Goal: Task Accomplishment & Management: Manage account settings

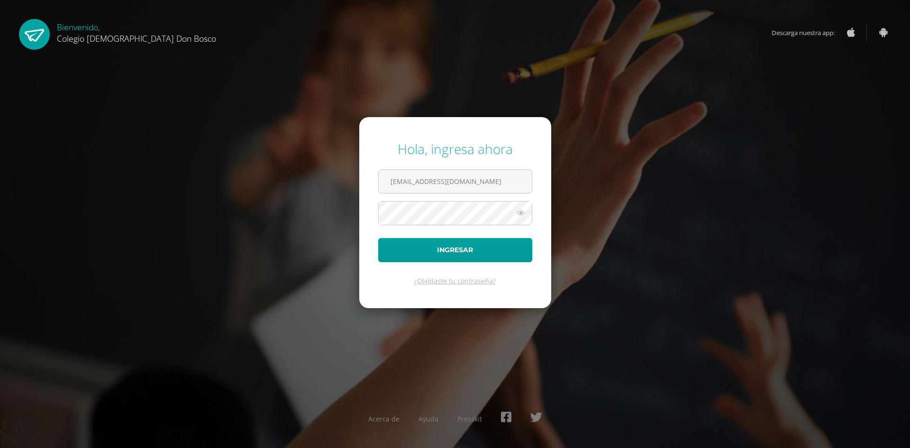
click at [451, 158] on div "Hola, ingresa ahora" at bounding box center [455, 149] width 154 height 18
drag, startPoint x: 489, startPoint y: 186, endPoint x: 482, endPoint y: 189, distance: 7.7
click at [487, 188] on input "r_chamo@donbosco.edu.gt" at bounding box center [455, 181] width 153 height 23
click at [482, 189] on input "r_chamo@donbosco.edu.gt" at bounding box center [455, 181] width 153 height 23
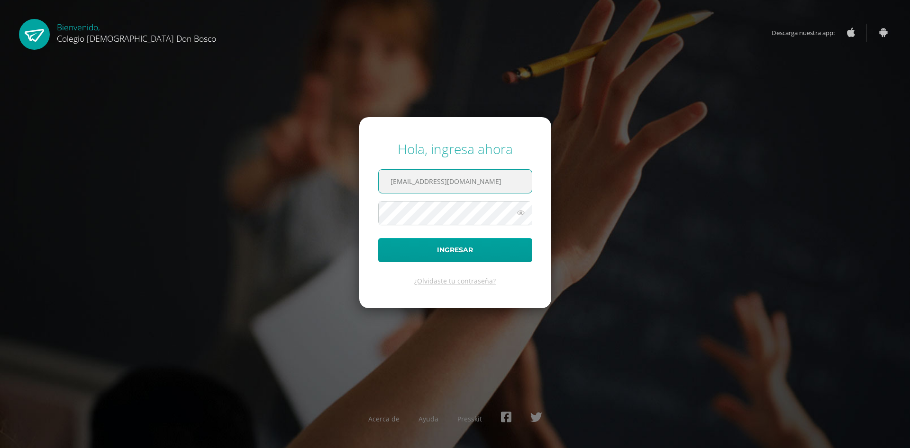
type input "i_salazar@donbosco.edu.gt"
click at [517, 211] on icon at bounding box center [520, 212] width 12 height 11
click at [500, 243] on button "Ingresar" at bounding box center [455, 250] width 154 height 24
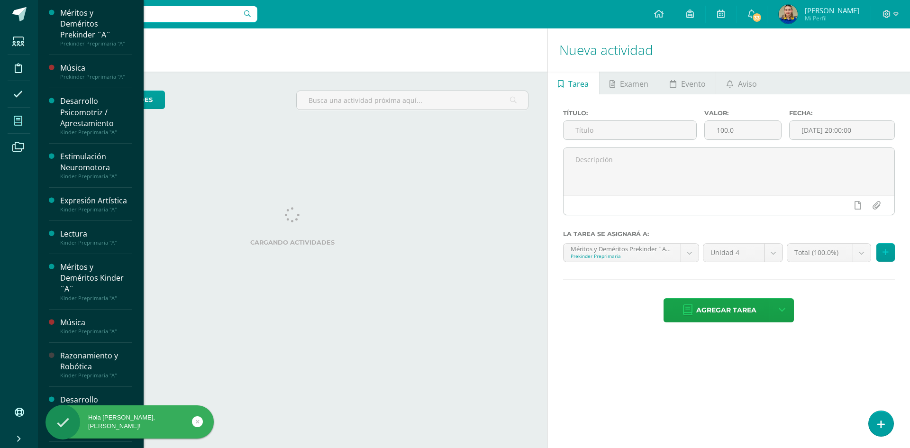
click at [14, 114] on span at bounding box center [18, 120] width 21 height 21
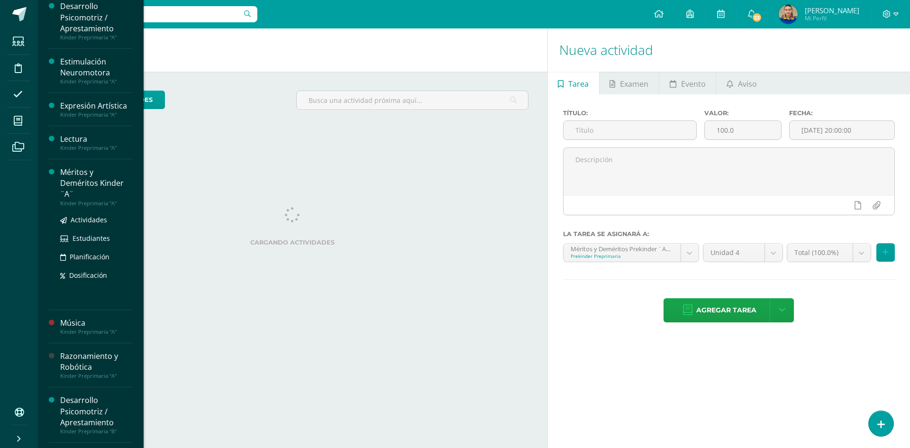
scroll to position [237, 0]
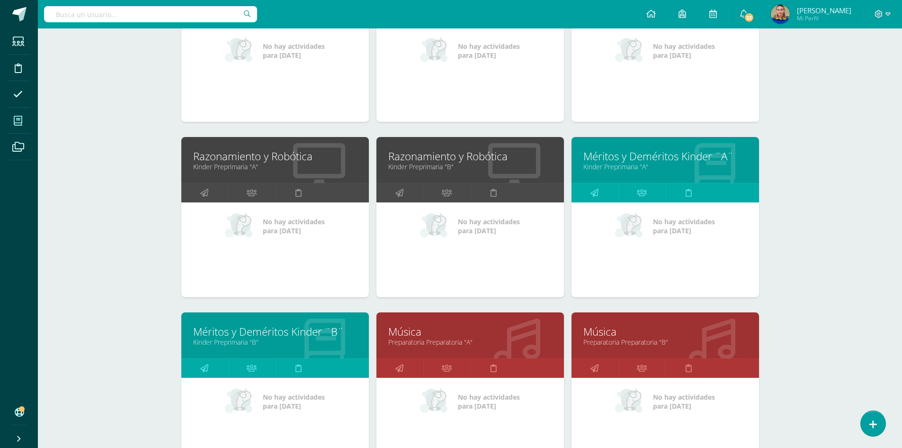
scroll to position [883, 0]
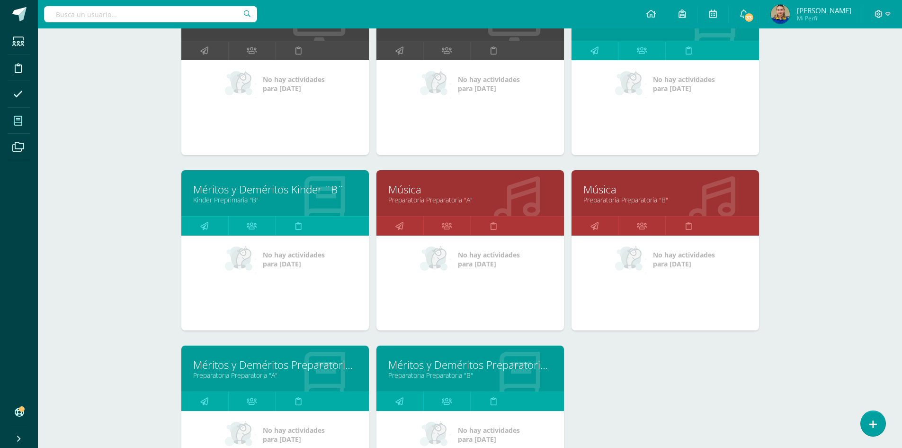
click at [393, 186] on link "Música" at bounding box center [470, 189] width 164 height 15
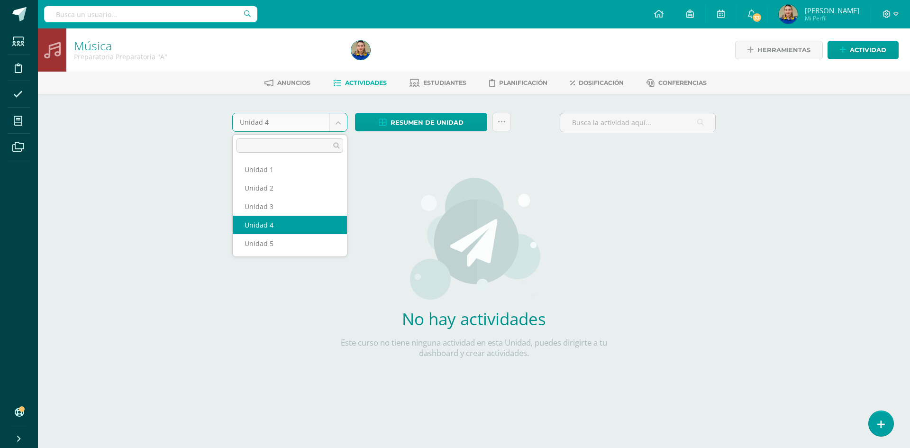
click at [329, 125] on body "Estudiantes Disciplina Asistencia Mis cursos Archivos Soporte Centro de ayuda Ú…" at bounding box center [455, 203] width 910 height 407
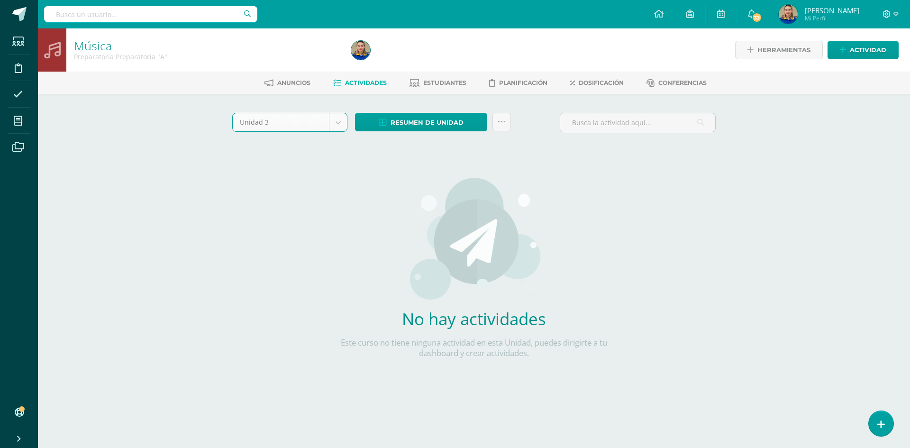
click at [332, 129] on body "Estudiantes Disciplina Asistencia Mis cursos Archivos Soporte Centro de ayuda Ú…" at bounding box center [455, 203] width 910 height 407
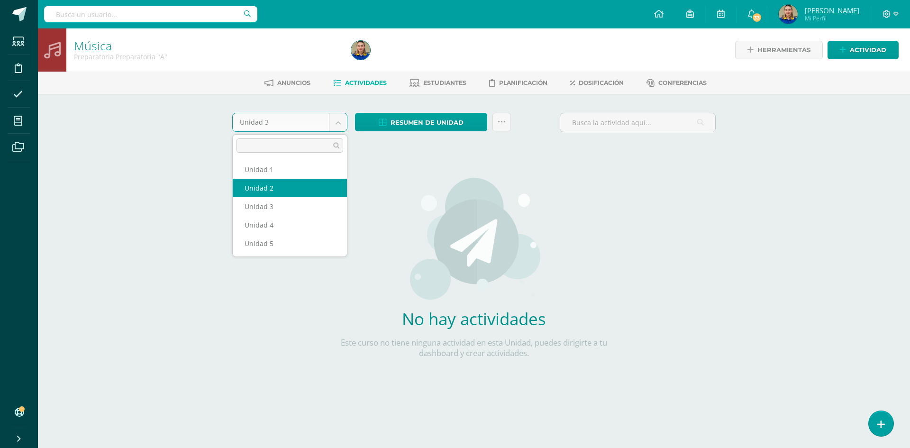
select select "Unidad 2"
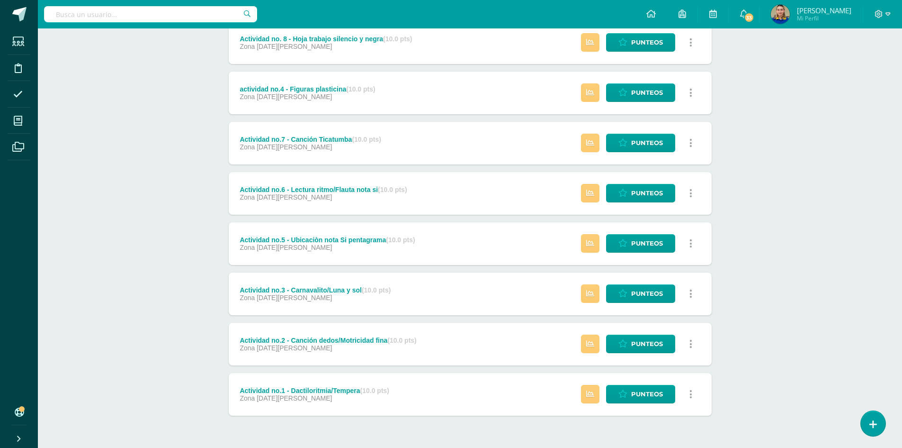
scroll to position [264, 0]
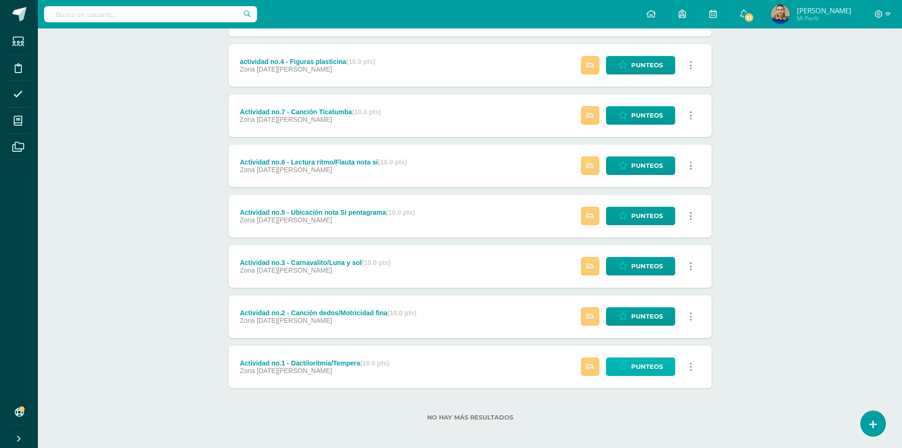
click at [639, 370] on span "Punteos" at bounding box center [647, 367] width 32 height 18
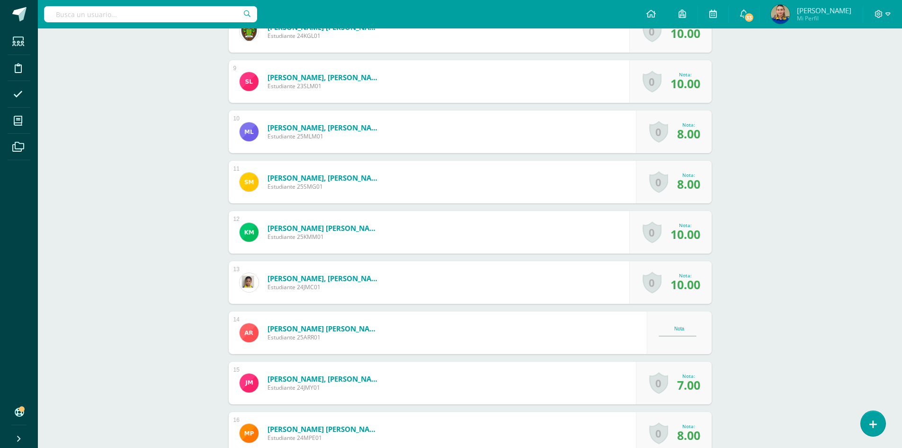
scroll to position [756, 0]
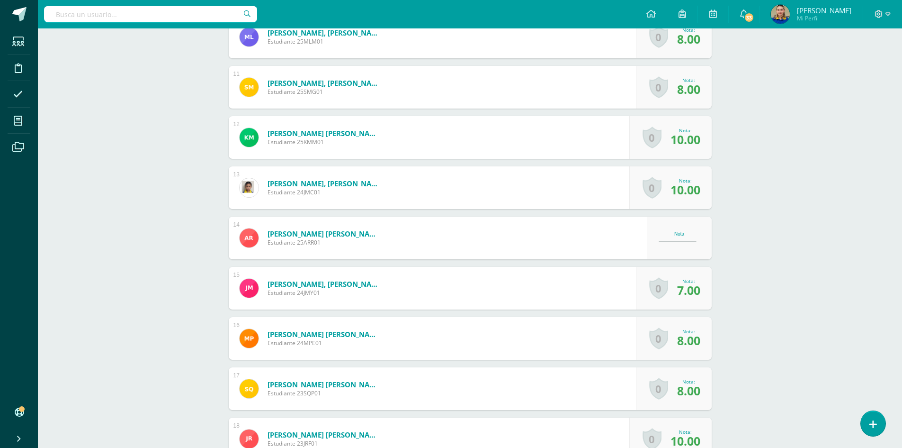
click at [676, 244] on div "Nota" at bounding box center [680, 237] width 42 height 13
click at [677, 240] on div "Nota" at bounding box center [680, 237] width 42 height 13
drag, startPoint x: 683, startPoint y: 233, endPoint x: 682, endPoint y: 242, distance: 8.6
click at [683, 237] on div "Nota" at bounding box center [680, 237] width 42 height 13
click at [678, 242] on div "Nota" at bounding box center [680, 237] width 42 height 13
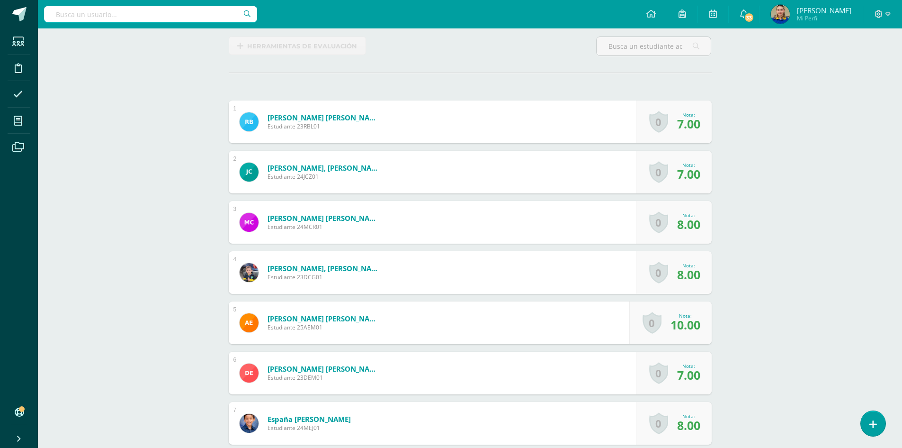
scroll to position [125, 0]
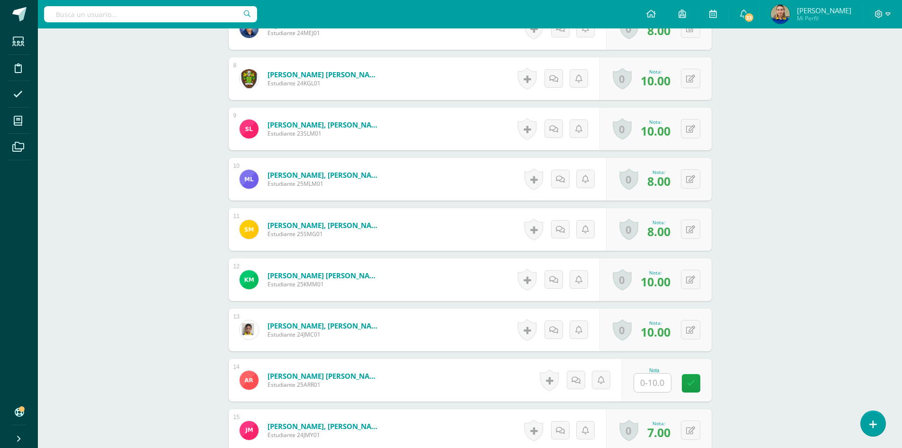
scroll to position [766, 0]
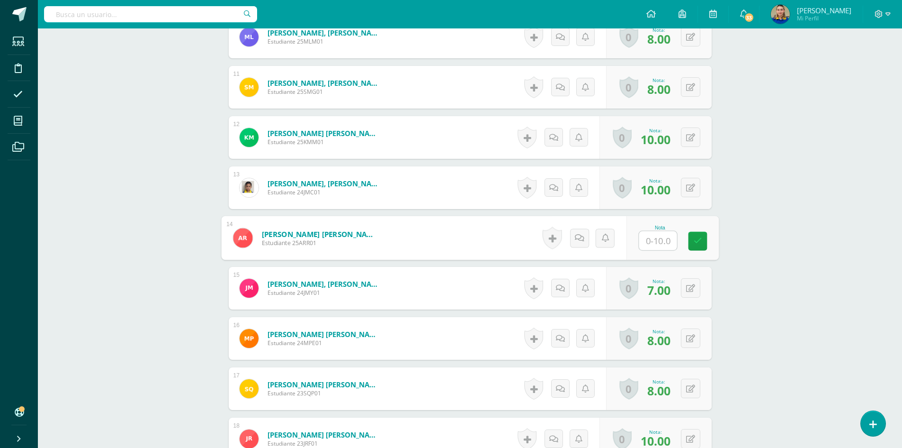
click at [664, 235] on input "text" at bounding box center [658, 240] width 38 height 19
type input "10"
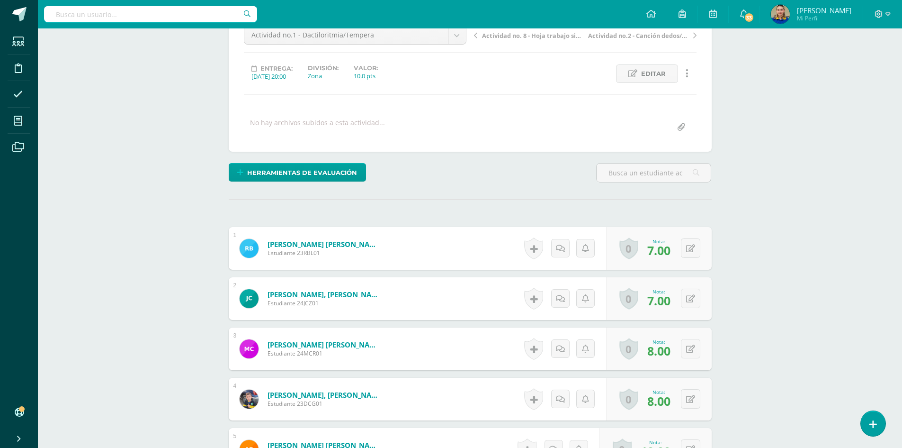
scroll to position [0, 0]
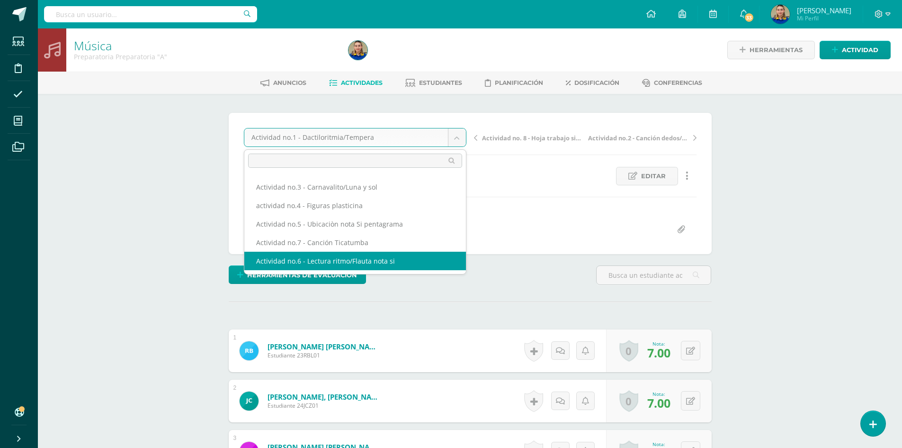
select select "/dashboard/teacher/grade-activity/171506/"
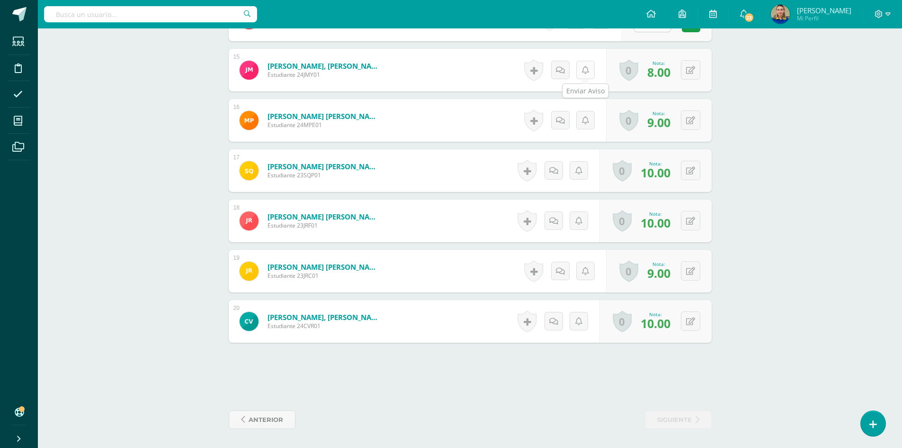
scroll to position [699, 0]
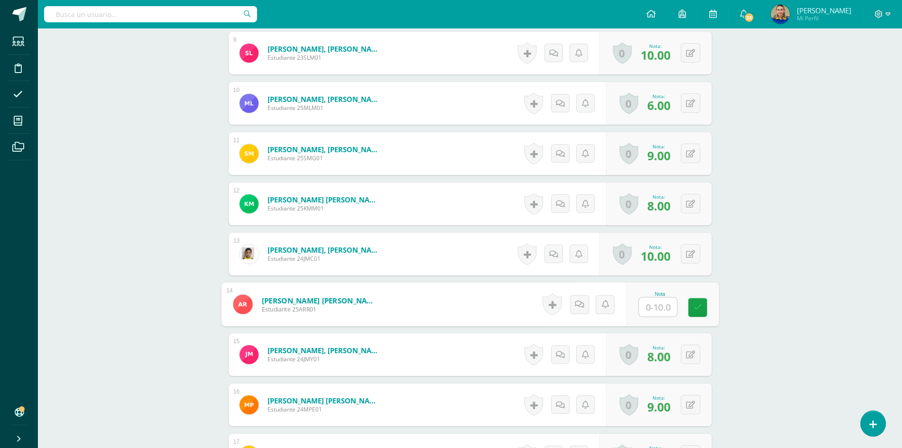
click at [644, 307] on input "text" at bounding box center [658, 307] width 38 height 19
type input "10"
click at [782, 201] on div "Música Preparatoria Preparatoria "A" Herramientas Detalle de asistencias Activi…" at bounding box center [470, 32] width 865 height 1406
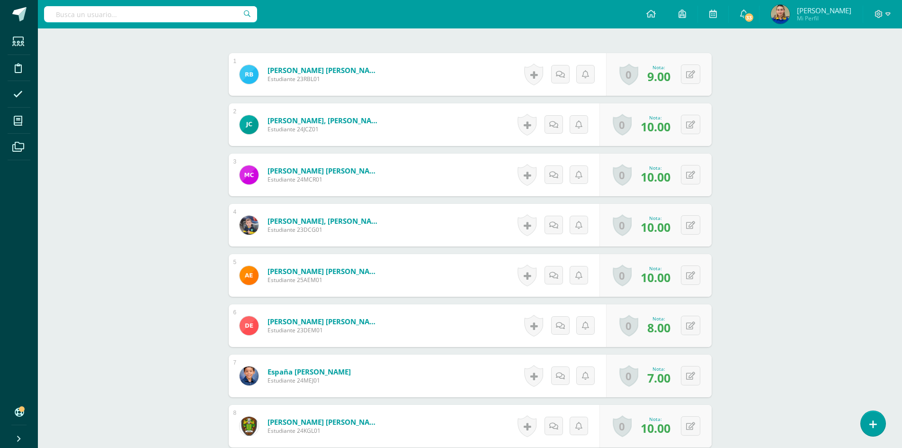
scroll to position [39, 0]
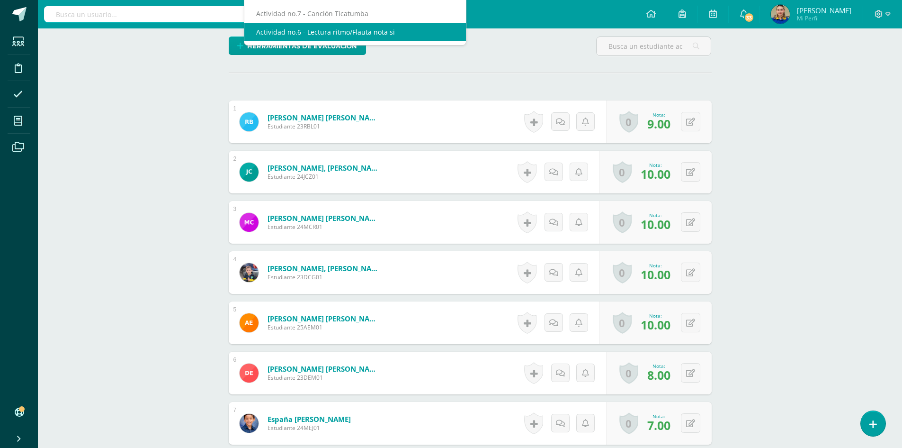
scroll to position [87, 0]
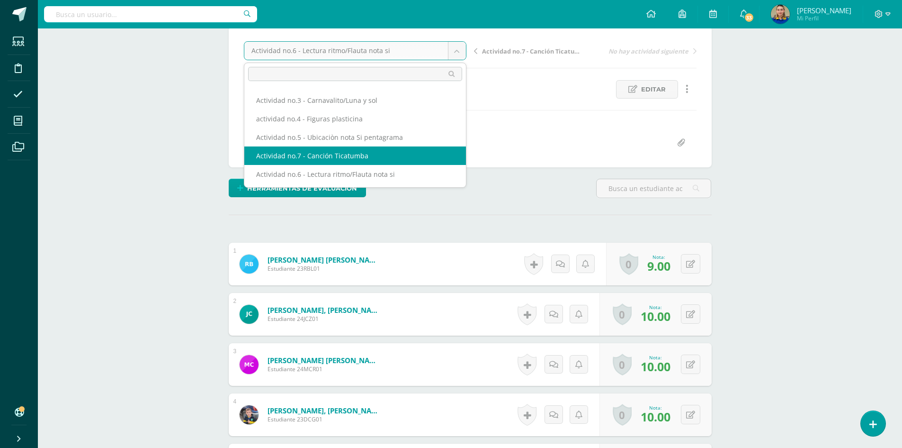
select select "/dashboard/teacher/grade-activity/171507/"
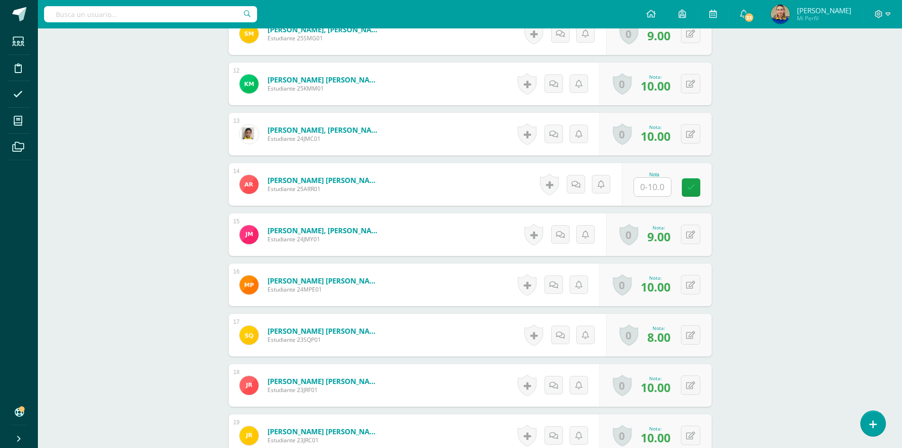
scroll to position [866, 0]
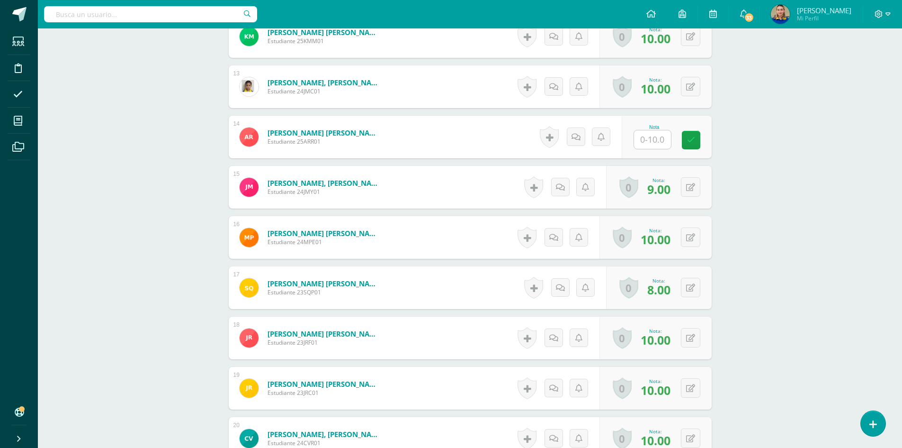
click at [644, 142] on input "text" at bounding box center [652, 139] width 37 height 18
type input "7"
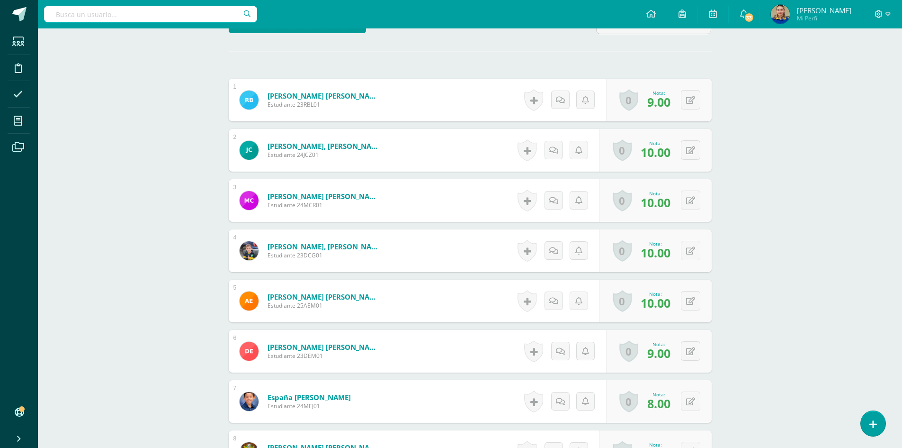
scroll to position [0, 0]
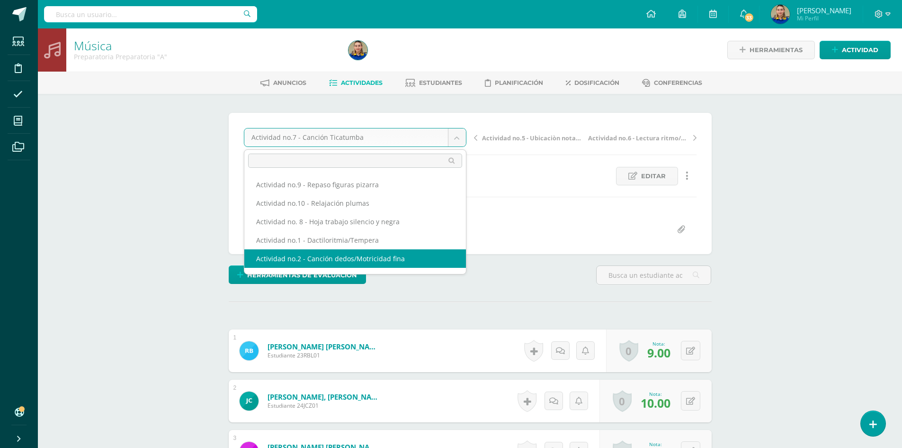
select select "/dashboard/teacher/grade-activity/171502/"
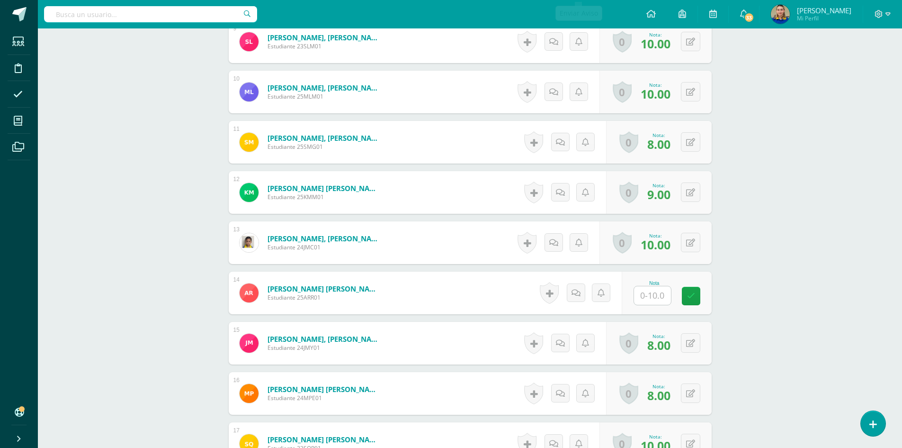
scroll to position [758, 0]
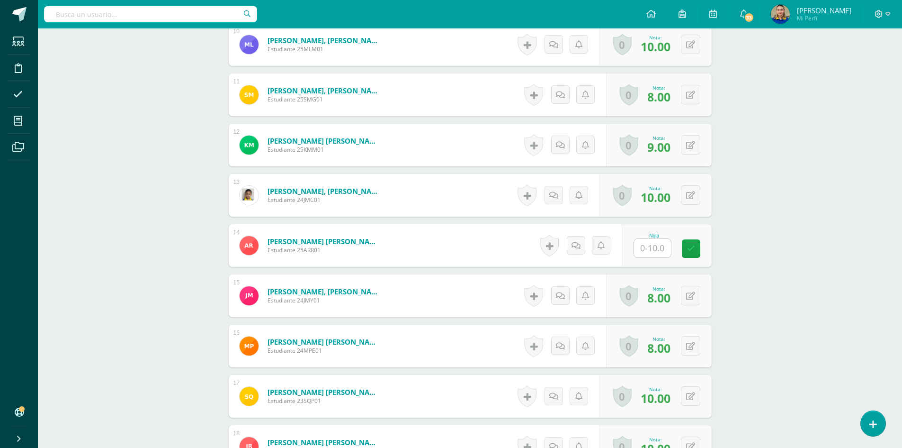
click at [639, 255] on input "text" at bounding box center [652, 248] width 37 height 18
type input "7"
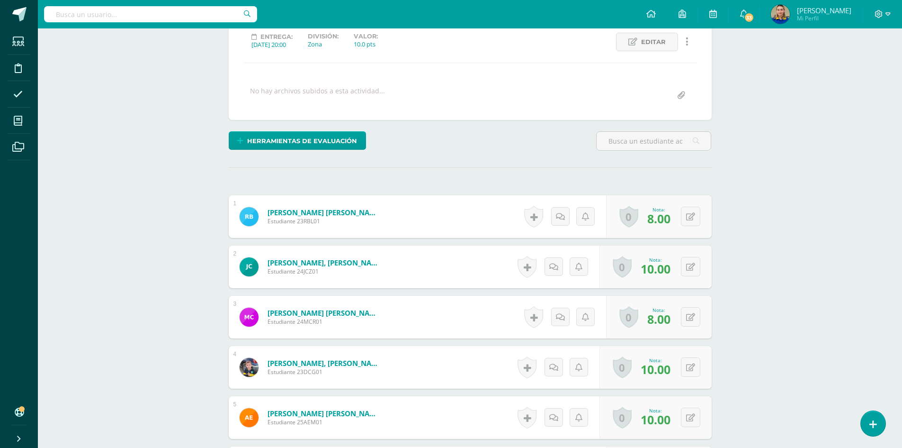
scroll to position [0, 0]
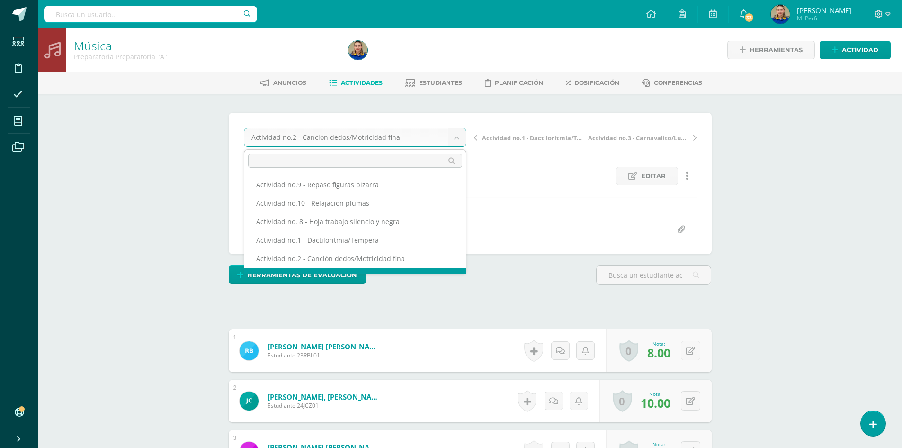
scroll to position [47, 0]
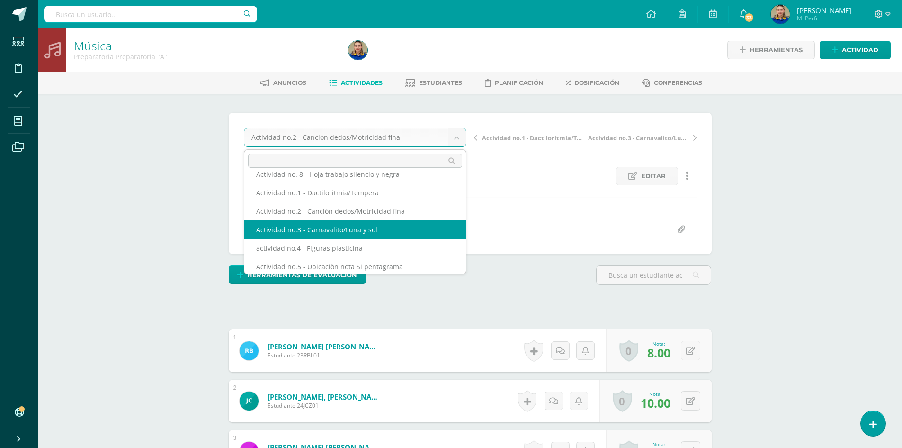
select select "/dashboard/teacher/grade-activity/171503/"
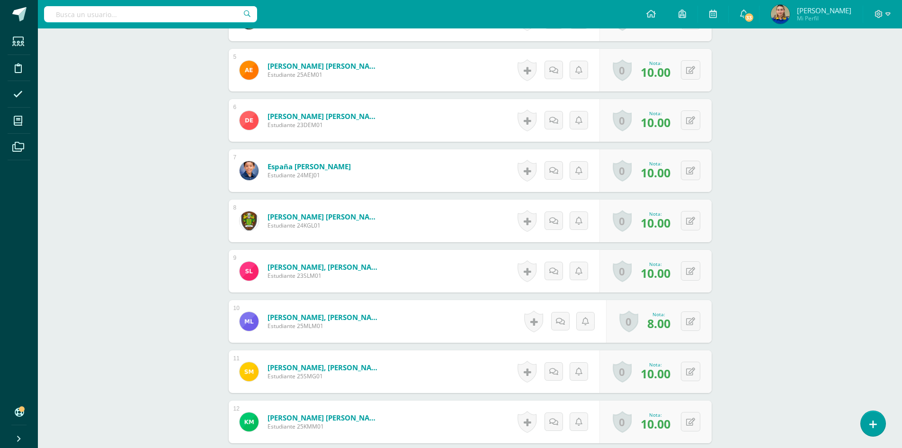
scroll to position [718, 0]
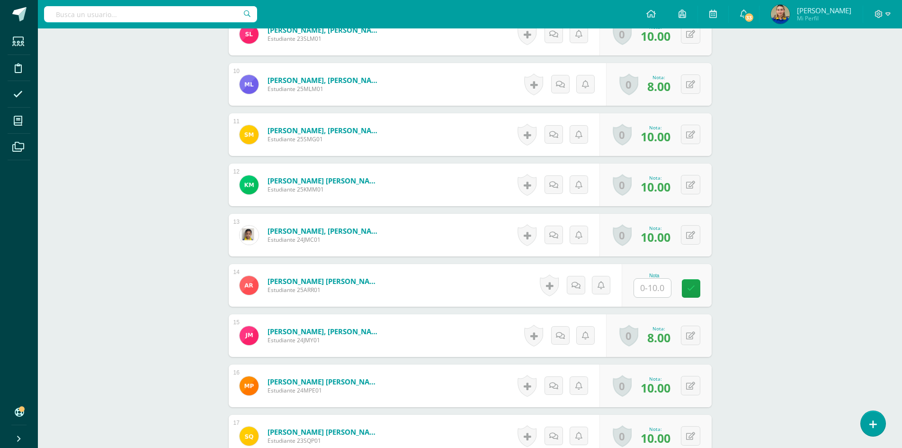
click at [644, 282] on input "text" at bounding box center [652, 288] width 37 height 18
type input "10"
click at [854, 83] on div "Música Preparatoria Preparatoria "A" Herramientas Detalle de asistencias Activi…" at bounding box center [470, 13] width 865 height 1406
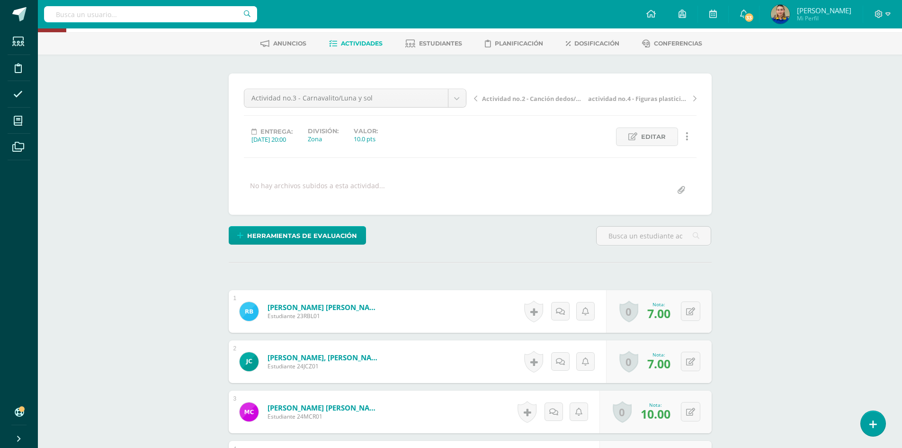
scroll to position [0, 0]
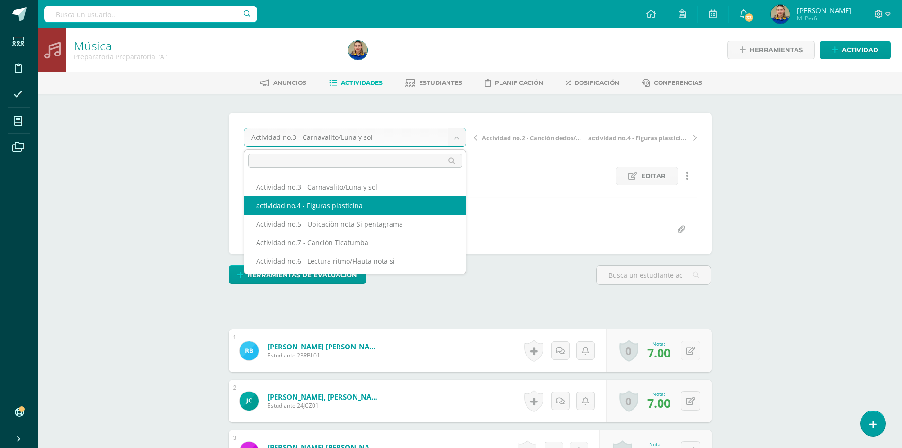
scroll to position [47, 0]
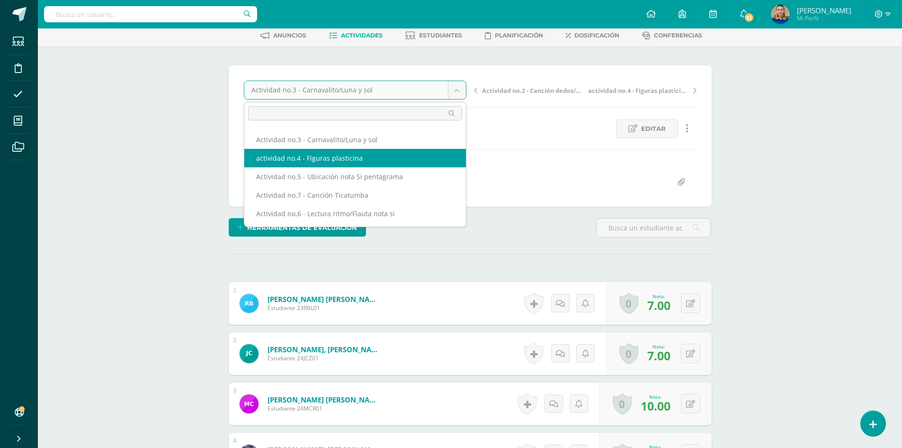
select select "/dashboard/teacher/grade-activity/171504/"
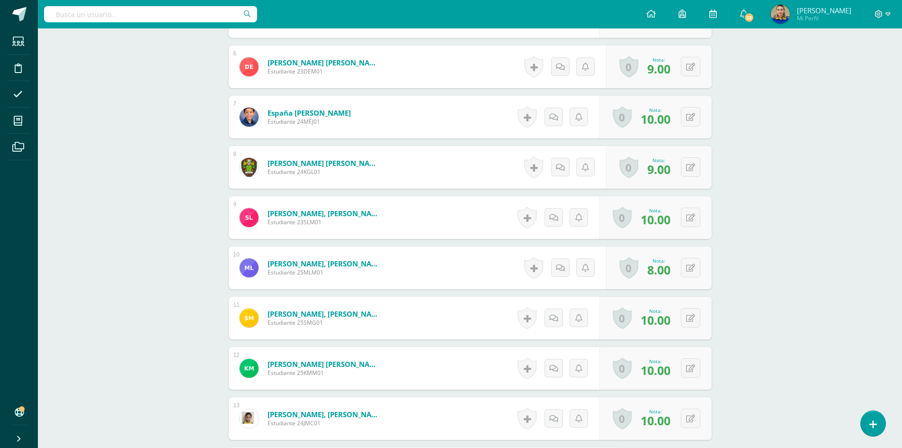
scroll to position [724, 0]
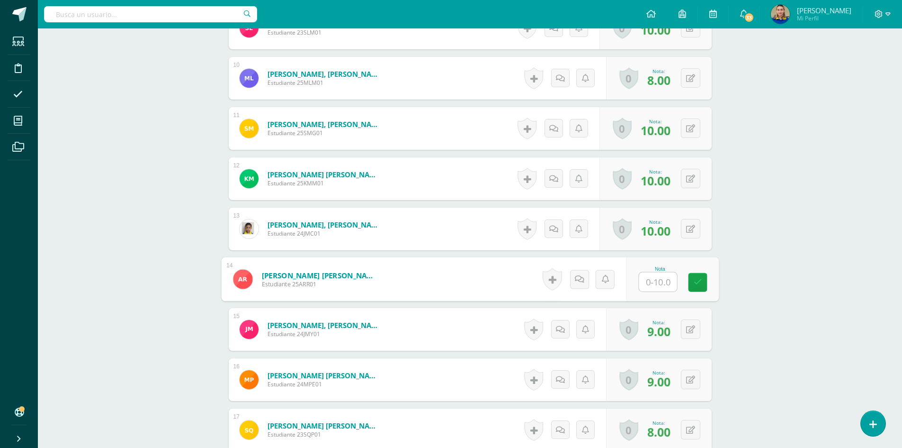
click at [649, 280] on input "text" at bounding box center [658, 281] width 38 height 19
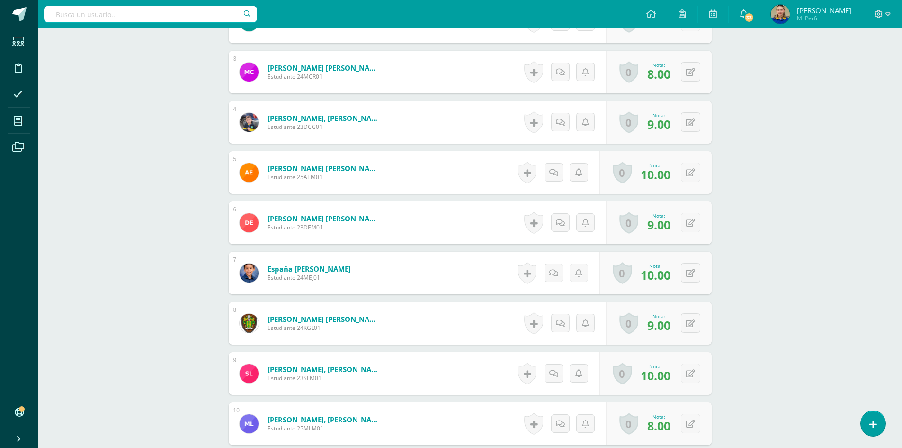
scroll to position [711, 0]
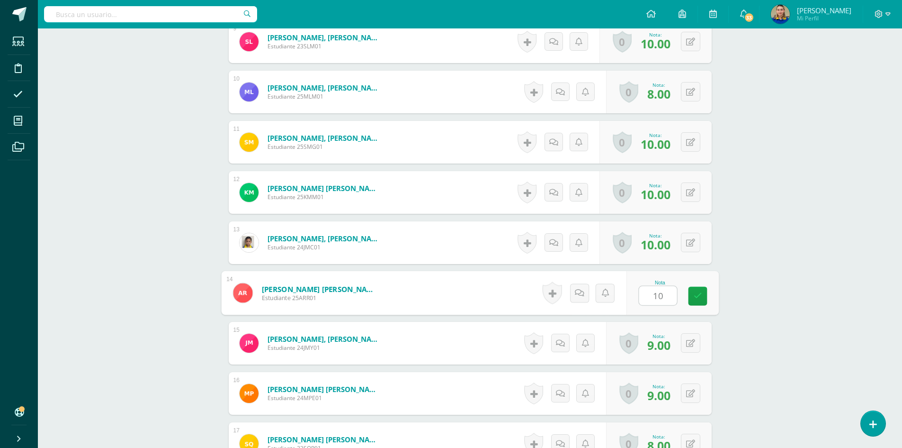
type input "10"
click at [794, 209] on div "Música Preparatoria Preparatoria "A" Herramientas Detalle de asistencias Activi…" at bounding box center [470, 21] width 865 height 1406
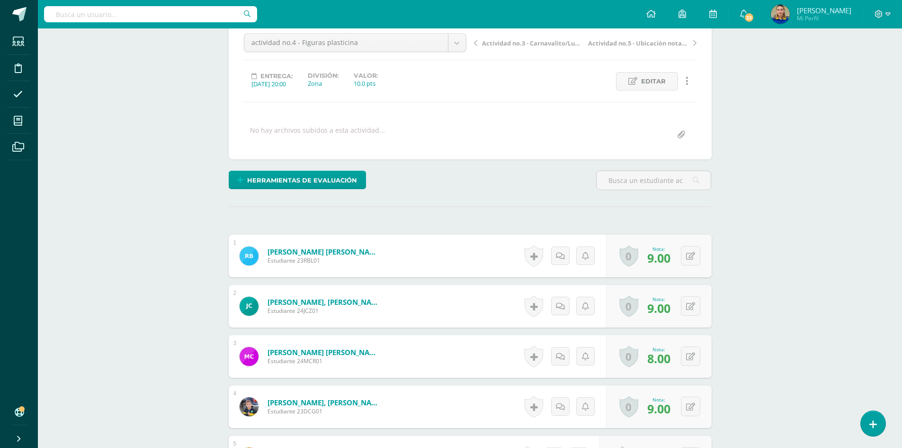
scroll to position [0, 0]
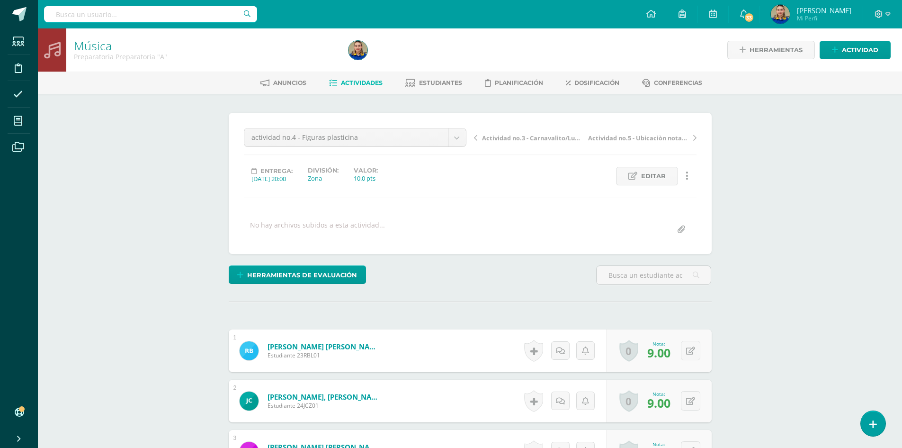
click at [467, 139] on div "actividad no.4 - Figuras plasticina Actividad no.9 - Repaso figuras pizarra Act…" at bounding box center [355, 141] width 230 height 27
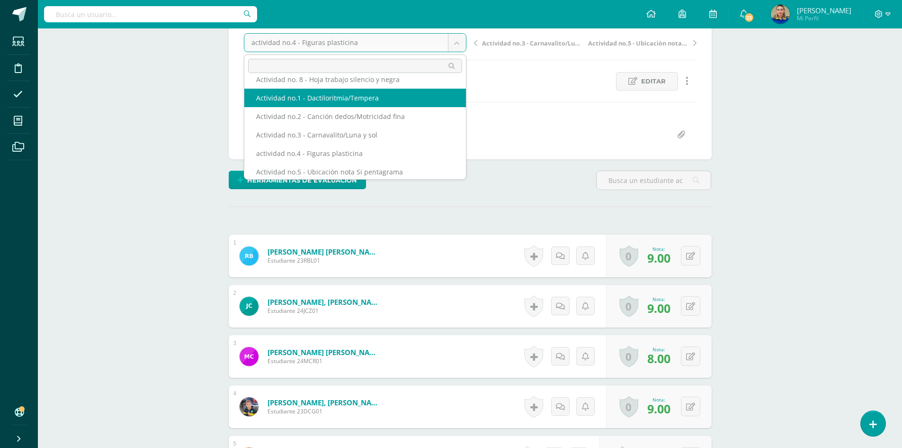
scroll to position [90, 0]
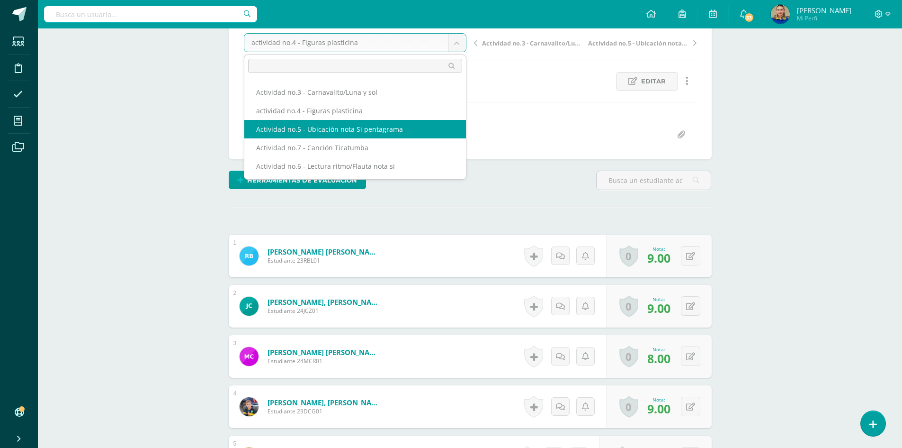
select select "/dashboard/teacher/grade-activity/171505/"
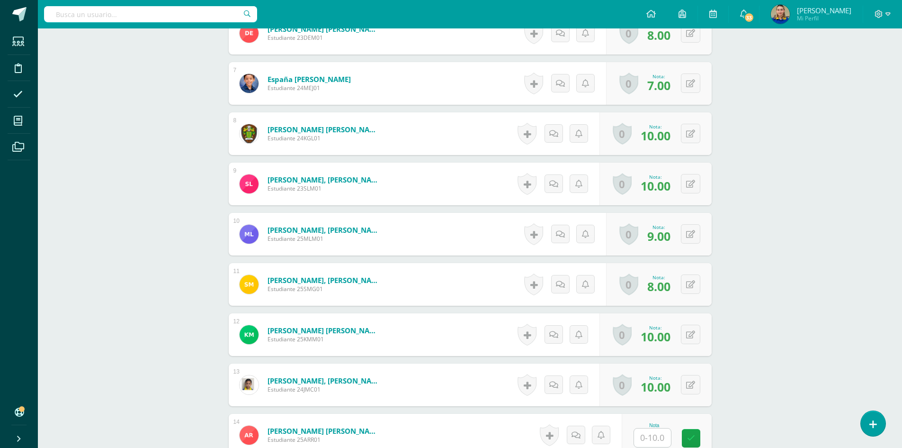
scroll to position [711, 0]
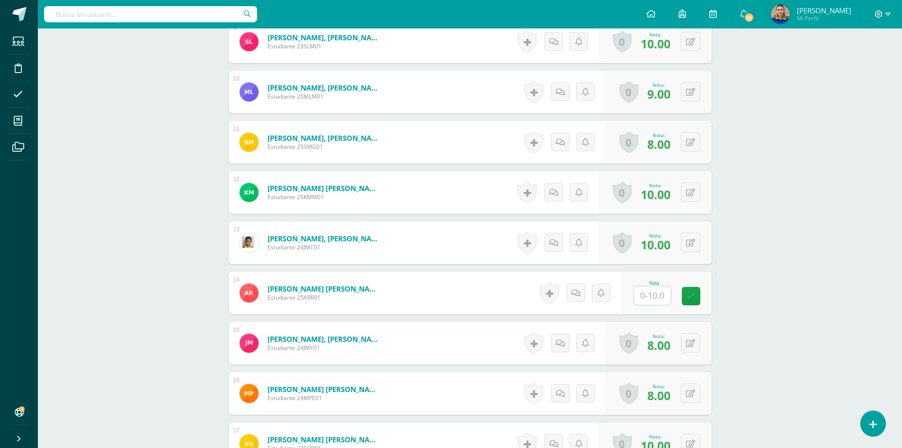
click at [658, 289] on input "text" at bounding box center [652, 295] width 37 height 18
type input "8"
click at [773, 266] on div "Música Preparatoria Preparatoria "A" Herramientas Detalle de asistencias Activi…" at bounding box center [470, 21] width 865 height 1406
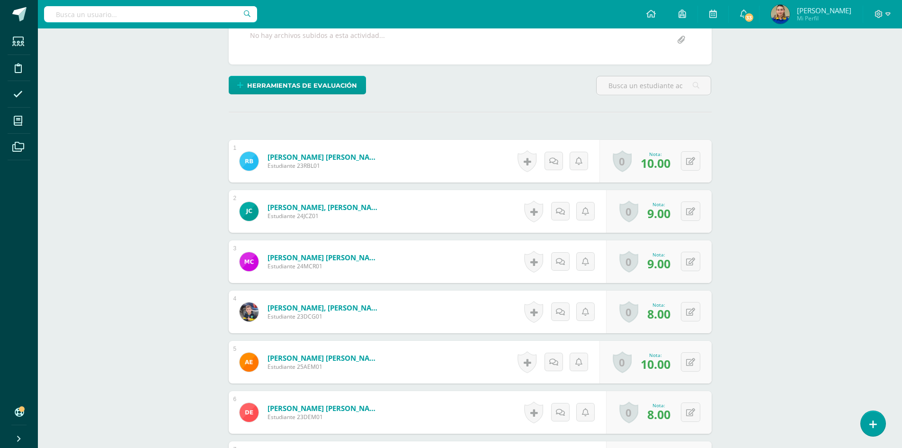
scroll to position [0, 0]
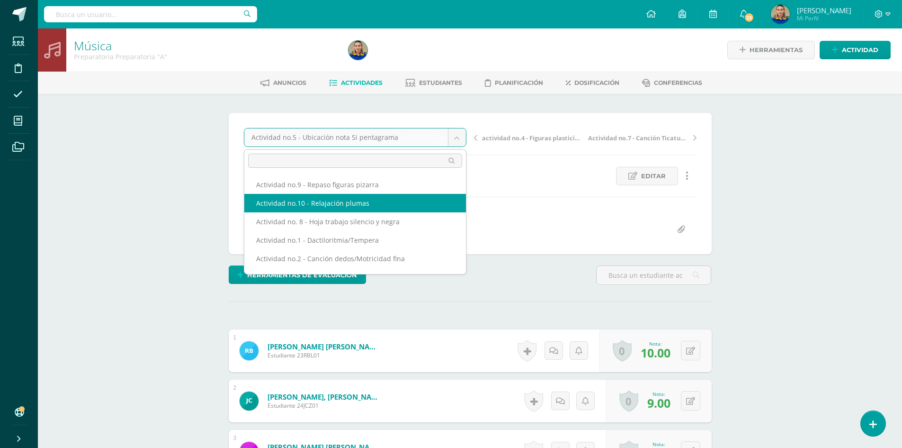
select select "/dashboard/teacher/grade-activity/172388/"
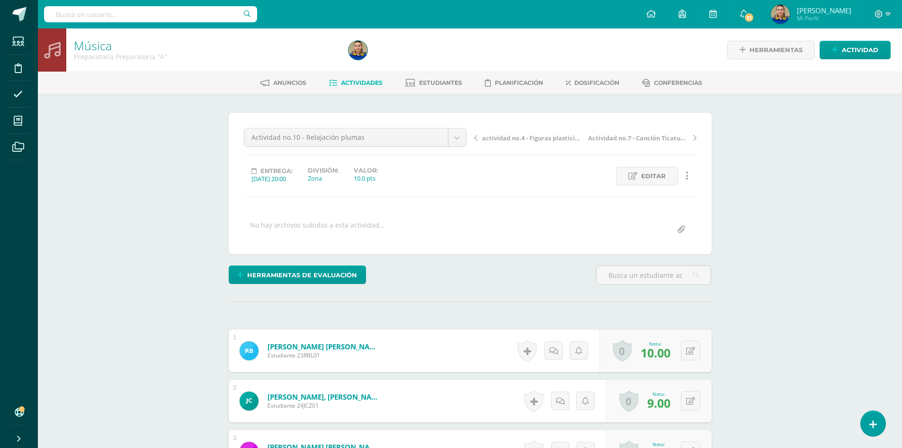
click at [454, 235] on div "No hay archivos subidos a esta actividad..." at bounding box center [470, 229] width 460 height 18
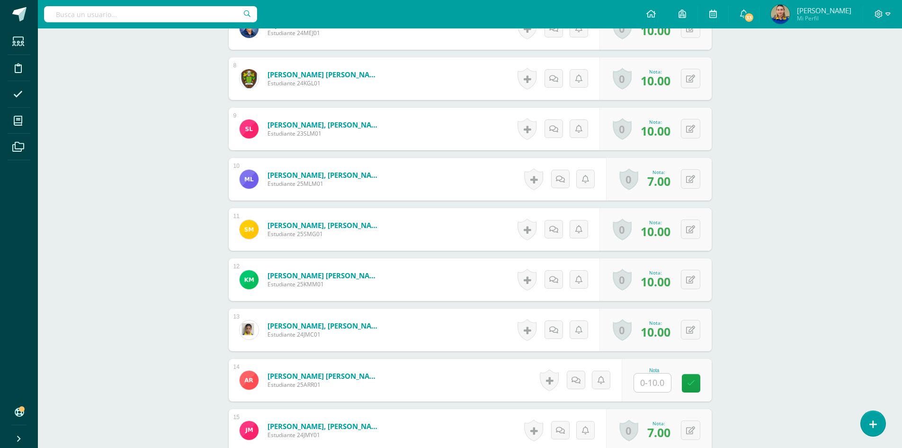
scroll to position [718, 0]
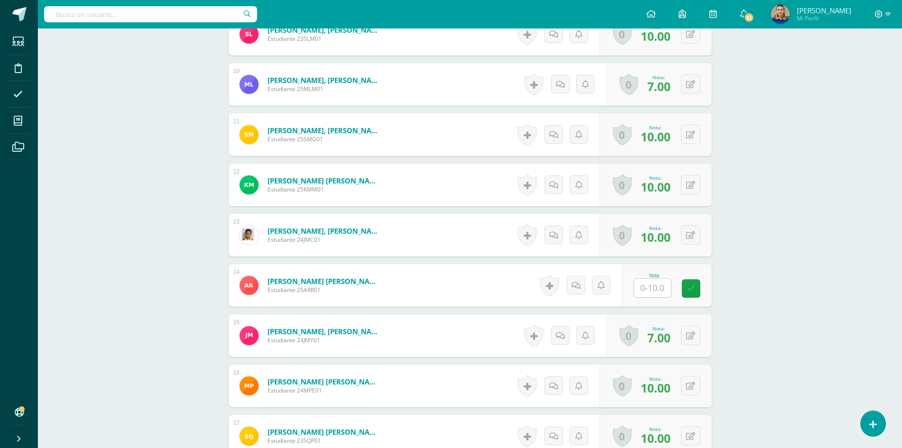
click at [644, 289] on input "text" at bounding box center [652, 288] width 37 height 18
type input "10"
click at [789, 193] on div "Música Preparatoria Preparatoria "A" Herramientas Detalle de asistencias Activi…" at bounding box center [470, 13] width 865 height 1406
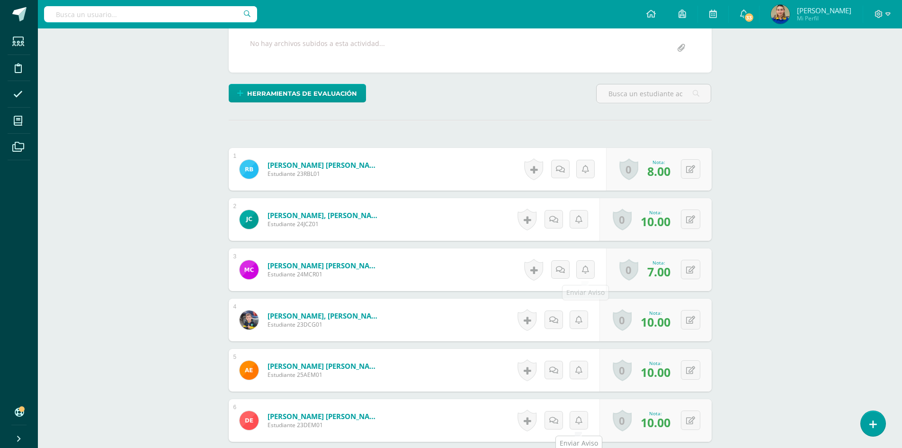
scroll to position [0, 0]
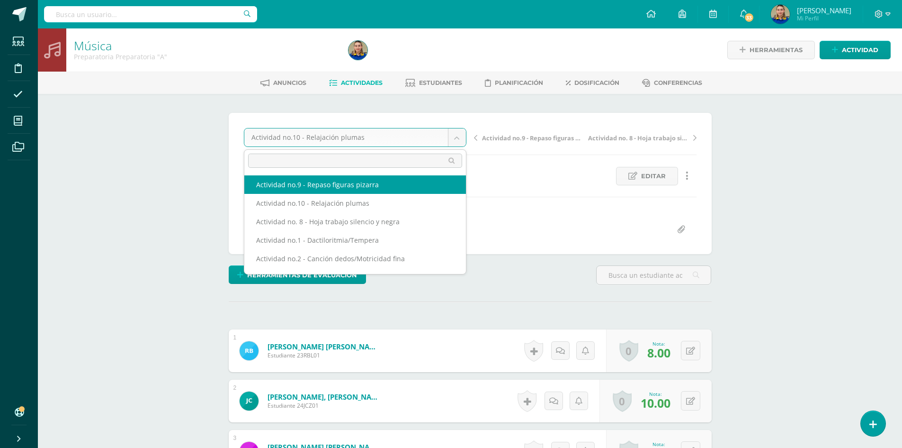
select select "/dashboard/teacher/grade-activity/172387/"
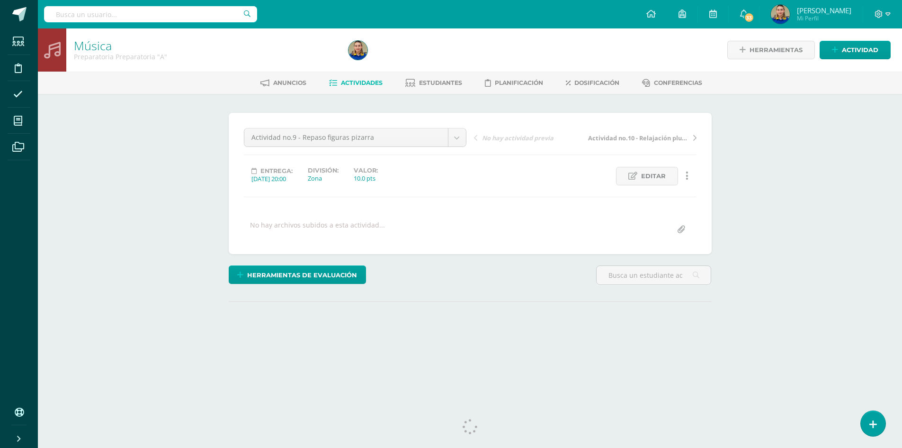
drag, startPoint x: 907, startPoint y: 118, endPoint x: 899, endPoint y: 81, distance: 38.3
click at [899, 81] on html "Estudiantes Disciplina Asistencia Mis cursos Archivos Soporte Centro de ayuda Ú…" at bounding box center [451, 187] width 902 height 375
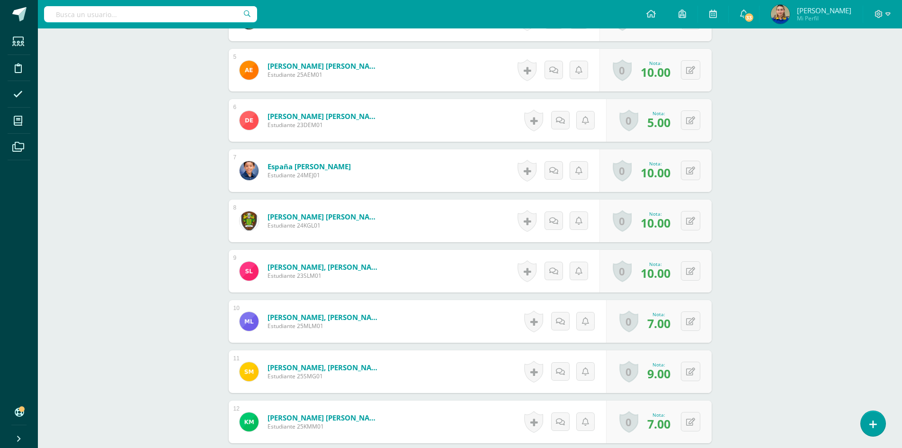
scroll to position [718, 0]
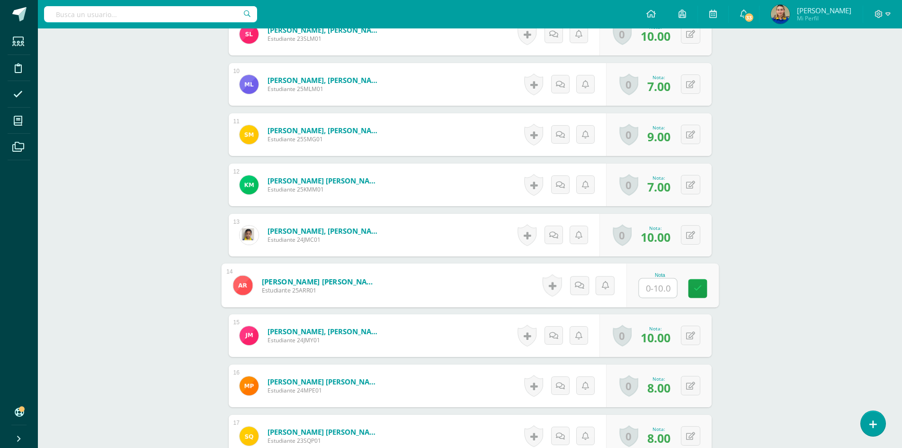
click at [657, 285] on input "text" at bounding box center [658, 288] width 38 height 19
type input "8"
click at [783, 156] on div "Música Preparatoria Preparatoria "A" Herramientas Detalle de asistencias Activi…" at bounding box center [470, 13] width 865 height 1406
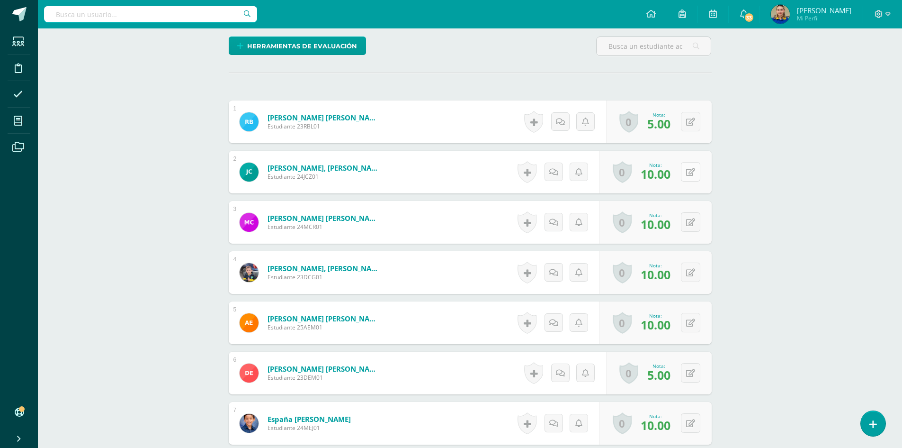
scroll to position [0, 0]
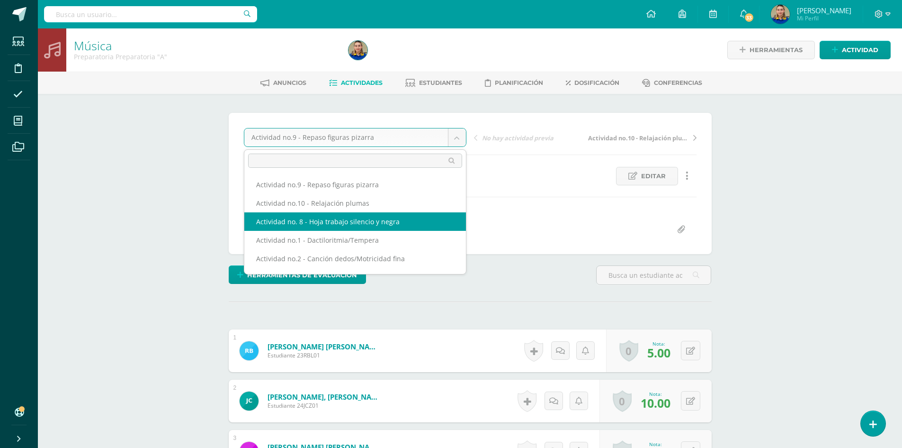
select select "/dashboard/teacher/grade-activity/172386/"
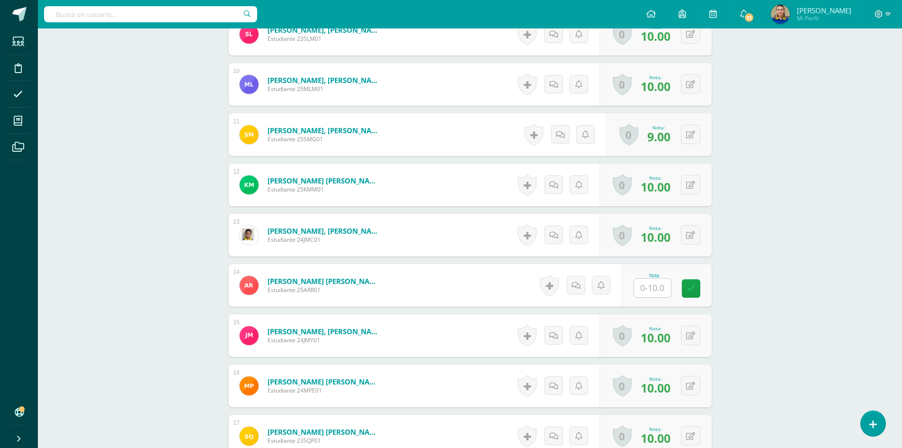
scroll to position [766, 0]
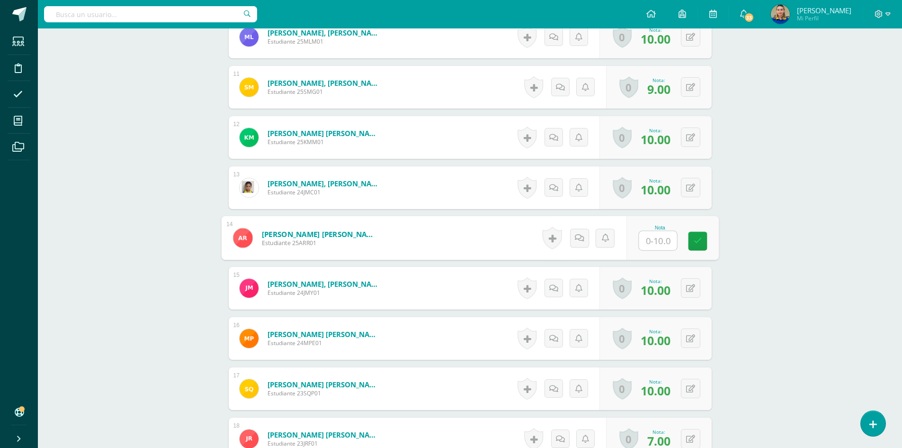
click at [660, 244] on input "text" at bounding box center [658, 240] width 38 height 19
type input "10"
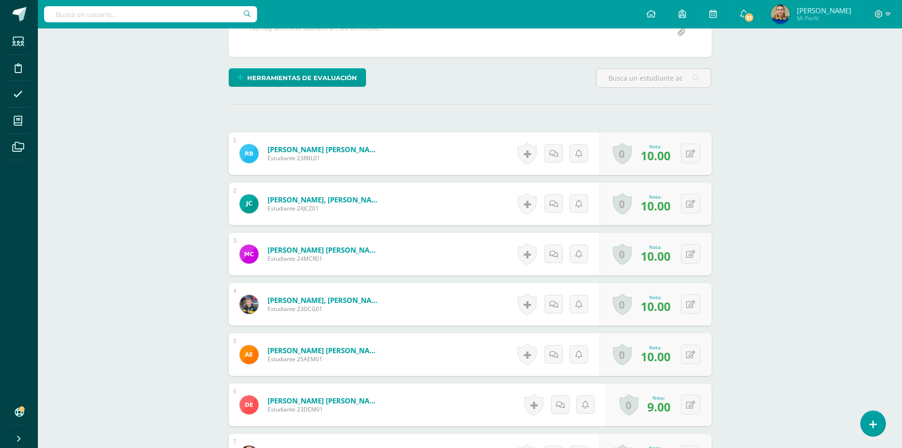
scroll to position [0, 0]
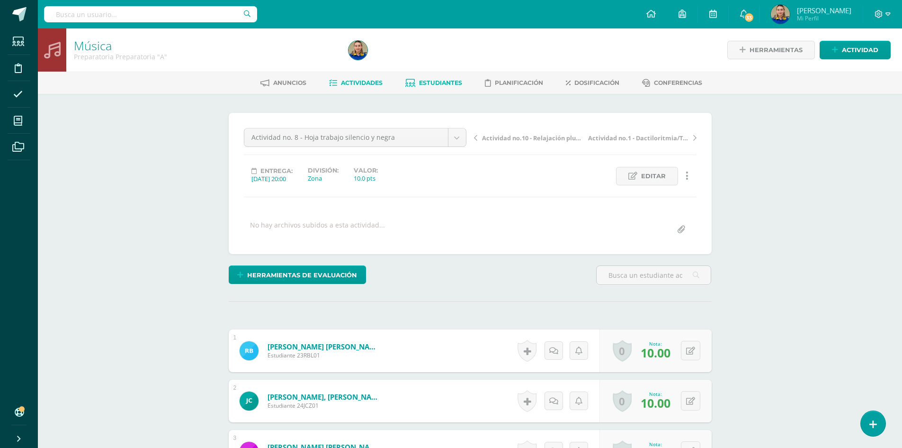
click at [449, 81] on span "Estudiantes" at bounding box center [440, 82] width 43 height 7
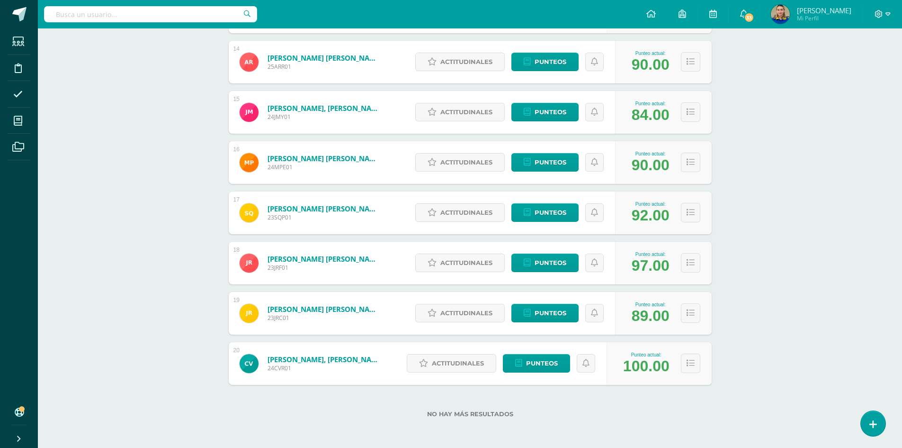
scroll to position [581, 0]
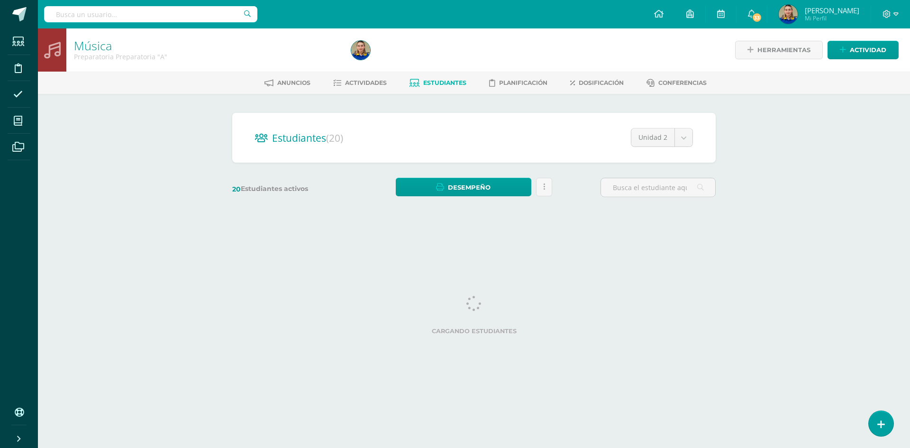
click at [595, 109] on div "Estudiantes (20) Unidad 2 Unidad 5 Unidad 4 Unidad 2 Unidad 3 Unidad 1 20 Estud…" at bounding box center [473, 159] width 521 height 131
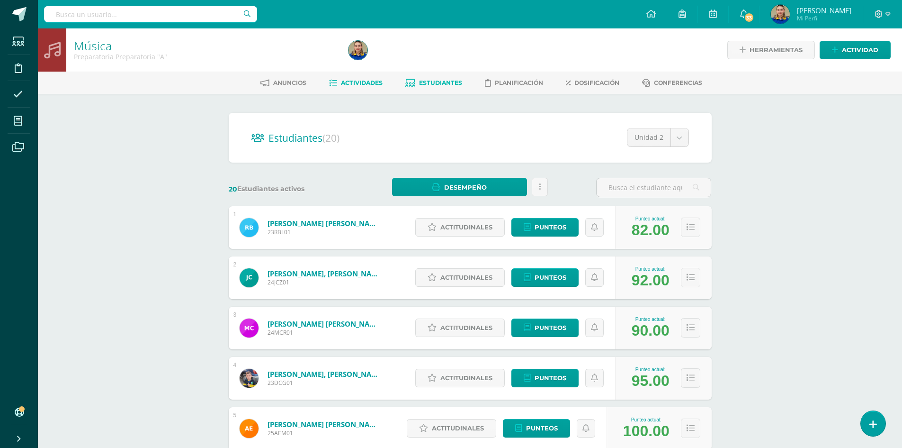
click at [346, 81] on span "Actividades" at bounding box center [362, 82] width 42 height 7
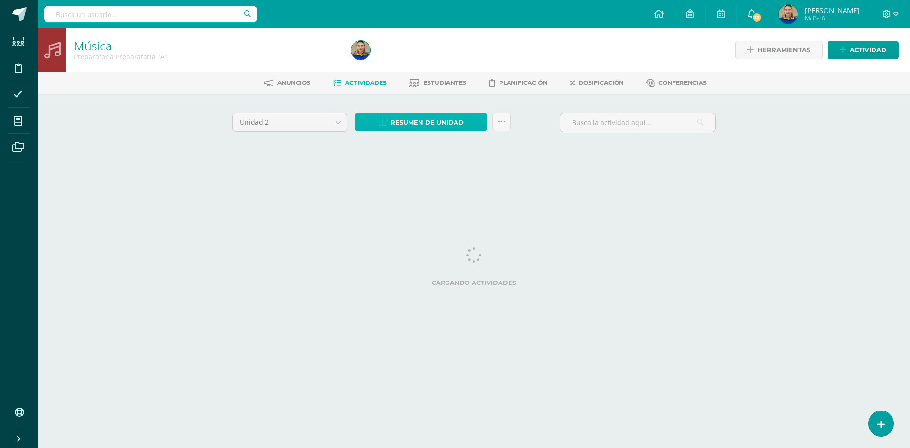
click at [466, 119] on link "Resumen de unidad" at bounding box center [421, 122] width 132 height 18
click at [440, 63] on link "Descargar como HTML" at bounding box center [420, 61] width 101 height 15
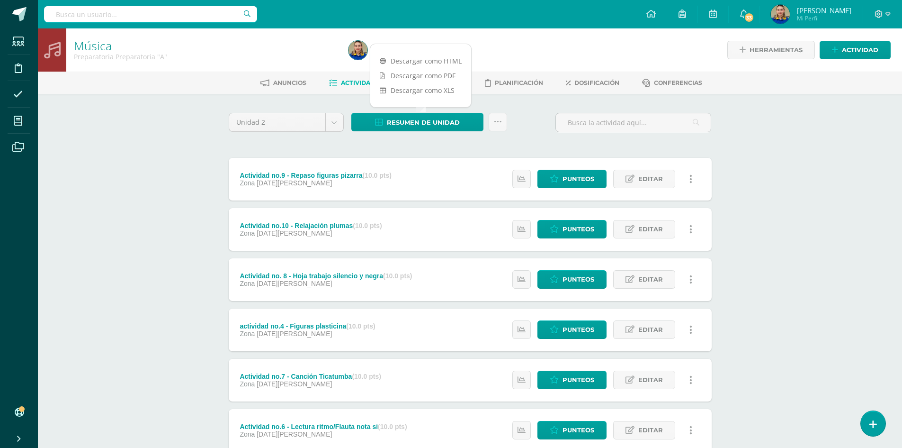
click at [468, 154] on div "Unidad 2 Unidad 1 Unidad 2 Unidad 3 Unidad 4 Unidad 5 Resumen de unidad Subir a…" at bounding box center [470, 403] width 491 height 580
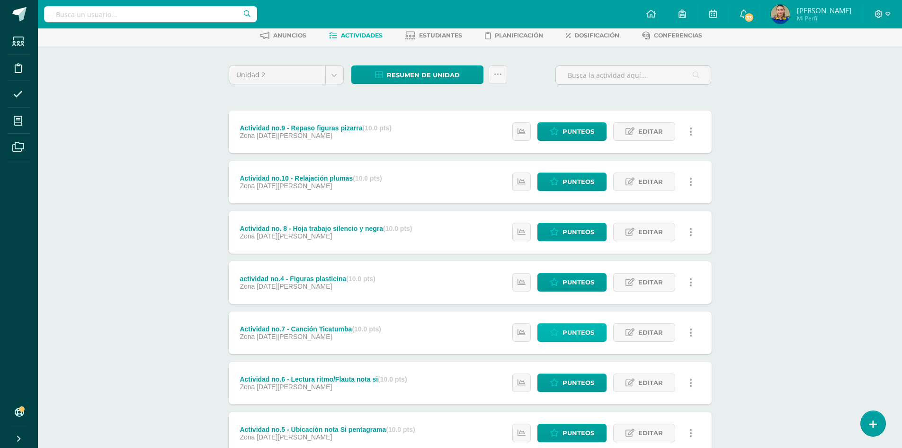
click at [587, 329] on span "Punteos" at bounding box center [579, 333] width 32 height 18
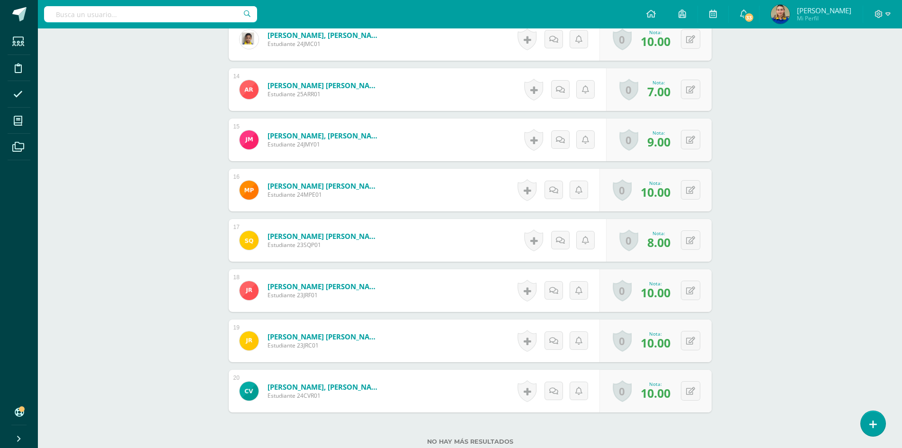
scroll to position [866, 0]
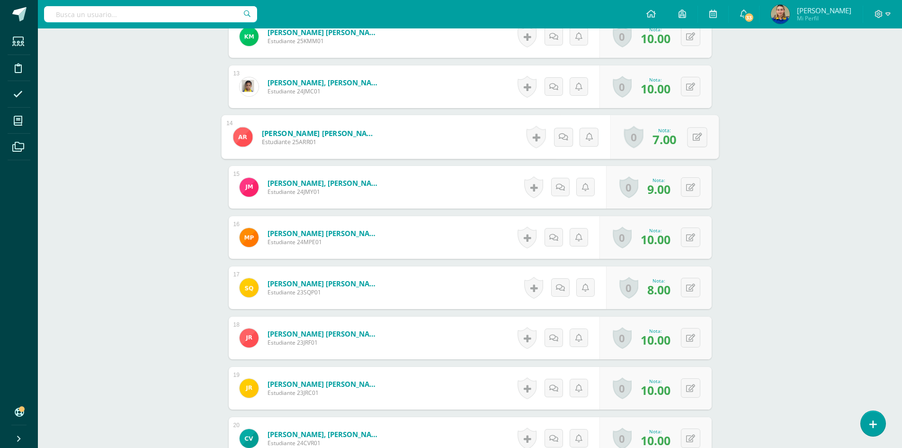
click at [305, 128] on link "[PERSON_NAME] [PERSON_NAME]" at bounding box center [320, 133] width 117 height 10
drag, startPoint x: 332, startPoint y: 132, endPoint x: 427, endPoint y: 119, distance: 95.6
click at [427, 119] on form "Monteros Ramírez, Anapaula Salomé Estudiante 25ARR01 Nota 7.00 0 Logros Logros …" at bounding box center [470, 137] width 498 height 44
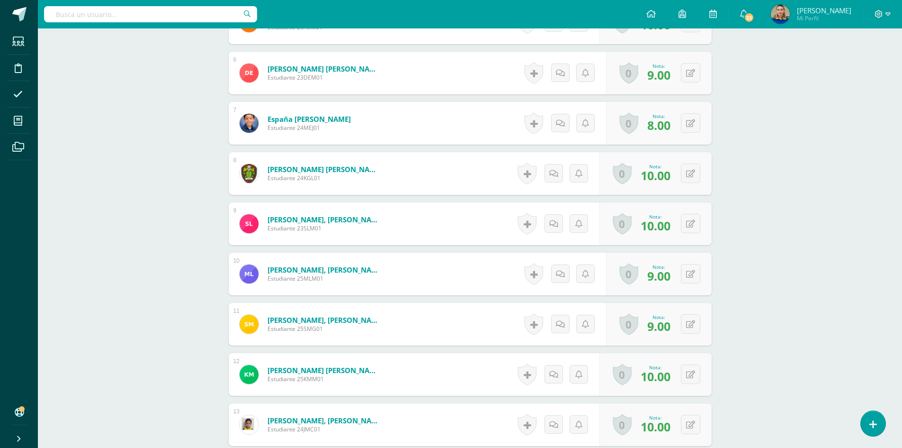
scroll to position [623, 0]
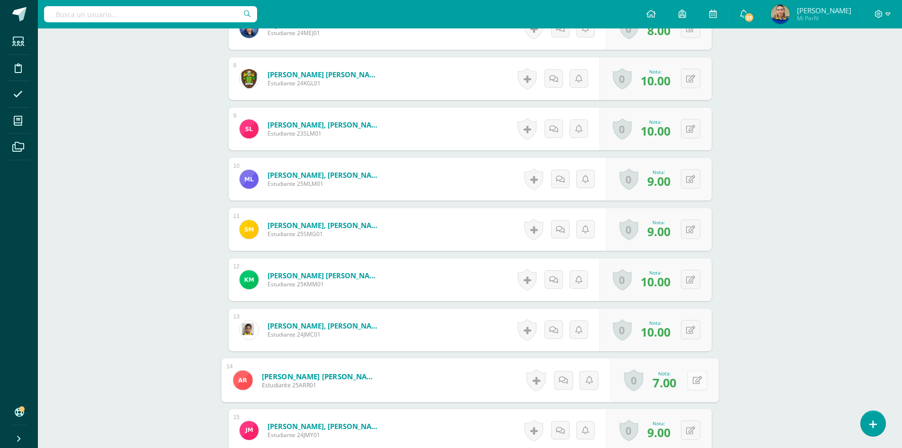
click at [688, 379] on button at bounding box center [697, 380] width 20 height 20
type input "10"
click at [786, 54] on div "Música Preparatoria Preparatoria "A" Herramientas Detalle de asistencias Activi…" at bounding box center [470, 108] width 865 height 1406
click at [789, 101] on div "Música Preparatoria Preparatoria "A" Herramientas Detalle de asistencias Activi…" at bounding box center [470, 108] width 865 height 1406
